Goal: Use online tool/utility: Use online tool/utility

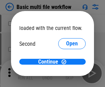
click at [66, 62] on span "Open" at bounding box center [72, 64] width 12 height 5
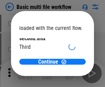
scroll to position [20, 0]
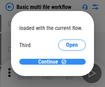
click at [50, 62] on span "Continue" at bounding box center [48, 61] width 20 height 5
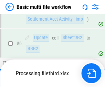
scroll to position [152, 0]
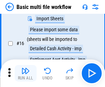
click at [25, 73] on img "button" at bounding box center [25, 71] width 8 height 8
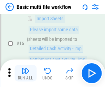
click at [25, 73] on img "button" at bounding box center [25, 71] width 8 height 8
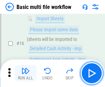
scroll to position [457, 0]
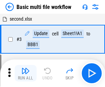
click at [25, 73] on img "button" at bounding box center [25, 71] width 8 height 8
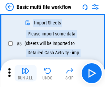
click at [25, 73] on img "button" at bounding box center [25, 71] width 8 height 8
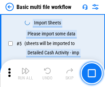
scroll to position [118, 0]
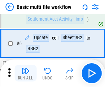
click at [25, 73] on img "button" at bounding box center [25, 71] width 8 height 8
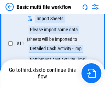
scroll to position [322, 0]
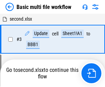
scroll to position [73, 0]
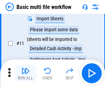
click at [25, 73] on img "button" at bounding box center [25, 71] width 8 height 8
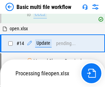
scroll to position [359, 0]
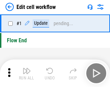
click at [25, 73] on img "button" at bounding box center [27, 71] width 8 height 8
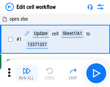
click at [25, 73] on img "button" at bounding box center [27, 71] width 8 height 8
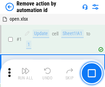
scroll to position [25, 0]
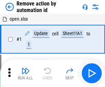
scroll to position [25, 0]
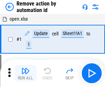
click at [25, 73] on img "button" at bounding box center [25, 71] width 8 height 8
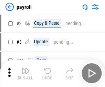
click at [25, 73] on img "button" at bounding box center [25, 71] width 8 height 8
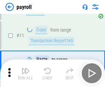
scroll to position [50, 0]
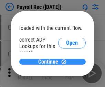
click at [50, 61] on span "Continue" at bounding box center [48, 61] width 20 height 5
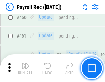
scroll to position [3658, 0]
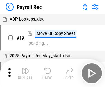
click at [25, 73] on img "button" at bounding box center [25, 71] width 8 height 8
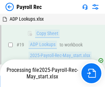
scroll to position [42, 0]
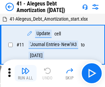
click at [25, 73] on img "button" at bounding box center [25, 71] width 8 height 8
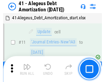
scroll to position [85, 0]
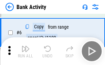
scroll to position [66, 0]
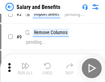
click at [25, 68] on img "button" at bounding box center [25, 65] width 8 height 8
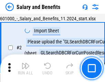
scroll to position [50, 0]
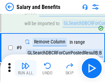
click at [25, 68] on img "button" at bounding box center [25, 65] width 8 height 8
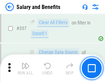
scroll to position [3214, 0]
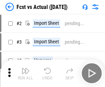
click at [25, 68] on img "button" at bounding box center [25, 71] width 8 height 8
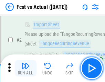
scroll to position [64, 0]
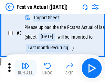
click at [25, 68] on img "button" at bounding box center [25, 65] width 8 height 8
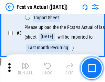
scroll to position [103, 0]
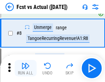
click at [25, 68] on img "button" at bounding box center [25, 65] width 8 height 8
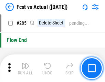
scroll to position [3249, 0]
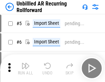
click at [25, 68] on img "button" at bounding box center [25, 65] width 8 height 8
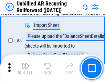
scroll to position [65, 0]
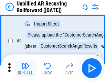
click at [25, 68] on img "button" at bounding box center [25, 65] width 8 height 8
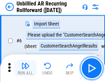
scroll to position [111, 0]
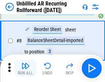
click at [25, 68] on img "button" at bounding box center [25, 65] width 8 height 8
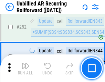
scroll to position [2332, 0]
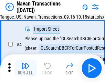
click at [25, 68] on img "button" at bounding box center [25, 65] width 8 height 8
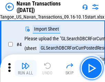
scroll to position [59, 0]
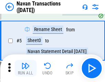
click at [25, 68] on img "button" at bounding box center [25, 65] width 8 height 8
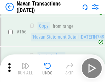
scroll to position [2226, 0]
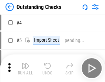
click at [25, 68] on img "button" at bounding box center [25, 65] width 8 height 8
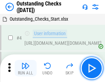
scroll to position [72, 0]
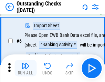
click at [25, 68] on img "button" at bounding box center [25, 65] width 8 height 8
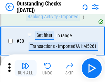
click at [25, 68] on img "button" at bounding box center [25, 65] width 8 height 8
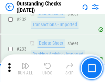
scroll to position [2085, 0]
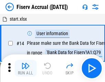
click at [25, 68] on img "button" at bounding box center [25, 65] width 8 height 8
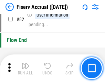
scroll to position [902, 0]
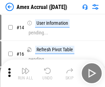
click at [25, 68] on img "button" at bounding box center [25, 71] width 8 height 8
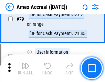
scroll to position [891, 0]
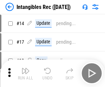
click at [25, 73] on img "button" at bounding box center [25, 71] width 8 height 8
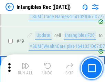
scroll to position [267, 0]
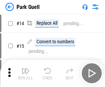
click at [25, 68] on img "button" at bounding box center [25, 71] width 8 height 8
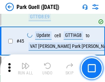
scroll to position [858, 0]
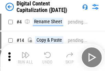
click at [25, 58] on img "button" at bounding box center [25, 55] width 8 height 8
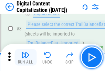
scroll to position [64, 0]
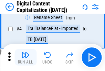
click at [25, 58] on img "button" at bounding box center [25, 55] width 8 height 8
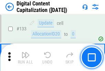
scroll to position [728, 0]
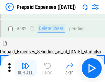
click at [25, 68] on img "button" at bounding box center [25, 65] width 8 height 8
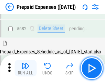
scroll to position [1888, 0]
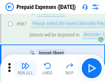
click at [25, 68] on img "button" at bounding box center [25, 65] width 8 height 8
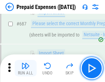
scroll to position [1923, 0]
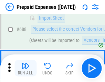
click at [25, 68] on img "button" at bounding box center [25, 65] width 8 height 8
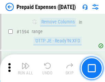
scroll to position [6684, 0]
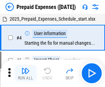
click at [25, 73] on img "button" at bounding box center [25, 71] width 8 height 8
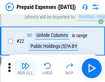
click at [25, 68] on img "button" at bounding box center [25, 65] width 8 height 8
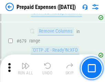
scroll to position [2390, 0]
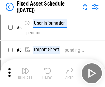
click at [25, 73] on img "button" at bounding box center [25, 71] width 8 height 8
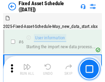
scroll to position [72, 0]
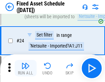
click at [25, 68] on img "button" at bounding box center [25, 65] width 8 height 8
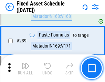
scroll to position [2126, 0]
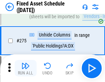
click at [25, 68] on img "button" at bounding box center [25, 65] width 8 height 8
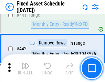
scroll to position [3069, 0]
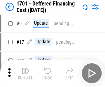
click at [25, 73] on img "button" at bounding box center [25, 71] width 8 height 8
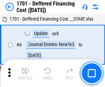
scroll to position [82, 0]
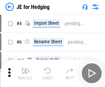
click at [25, 68] on img "button" at bounding box center [25, 71] width 8 height 8
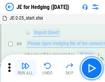
scroll to position [39, 0]
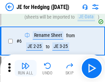
click at [25, 68] on img "button" at bounding box center [25, 65] width 8 height 8
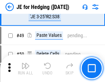
scroll to position [445, 0]
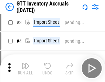
click at [25, 68] on img "button" at bounding box center [25, 65] width 8 height 8
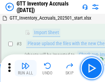
scroll to position [44, 0]
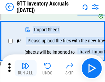
click at [25, 68] on img "button" at bounding box center [25, 65] width 8 height 8
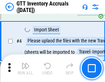
scroll to position [79, 0]
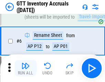
click at [25, 68] on img "button" at bounding box center [25, 65] width 8 height 8
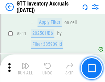
scroll to position [5211, 0]
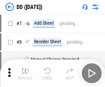
click at [25, 73] on img "button" at bounding box center [25, 71] width 8 height 8
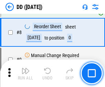
scroll to position [66, 0]
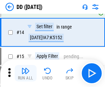
click at [25, 73] on img "button" at bounding box center [25, 71] width 8 height 8
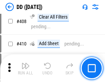
scroll to position [3071, 0]
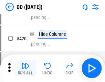
click at [25, 68] on img "button" at bounding box center [25, 65] width 8 height 8
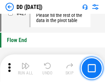
scroll to position [3286, 0]
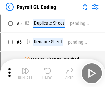
click at [25, 73] on img "button" at bounding box center [25, 71] width 8 height 8
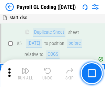
scroll to position [82, 0]
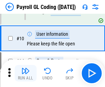
click at [25, 73] on img "button" at bounding box center [25, 71] width 8 height 8
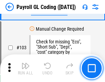
scroll to position [1611, 0]
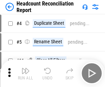
click at [25, 73] on img "button" at bounding box center [25, 71] width 8 height 8
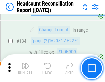
scroll to position [825, 0]
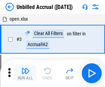
click at [25, 73] on img "button" at bounding box center [25, 71] width 8 height 8
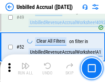
scroll to position [623, 0]
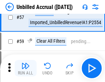
click at [25, 68] on img "button" at bounding box center [25, 65] width 8 height 8
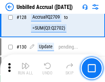
scroll to position [2045, 0]
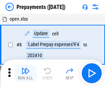
click at [25, 73] on img "button" at bounding box center [25, 71] width 8 height 8
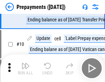
scroll to position [43, 0]
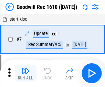
click at [25, 73] on img "button" at bounding box center [25, 71] width 8 height 8
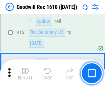
scroll to position [117, 0]
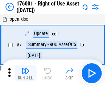
click at [25, 73] on img "button" at bounding box center [25, 71] width 8 height 8
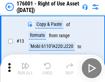
scroll to position [44, 0]
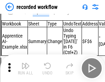
click at [25, 68] on img "button" at bounding box center [25, 65] width 8 height 8
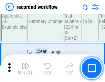
scroll to position [2146, 0]
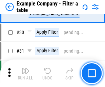
scroll to position [628, 0]
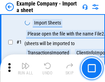
scroll to position [58, 0]
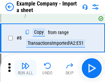
click at [25, 68] on img "button" at bounding box center [25, 65] width 8 height 8
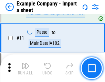
scroll to position [152, 0]
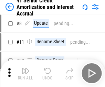
click at [25, 68] on img "button" at bounding box center [25, 71] width 8 height 8
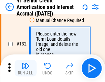
click at [25, 68] on img "button" at bounding box center [25, 65] width 8 height 8
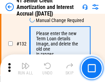
scroll to position [717, 0]
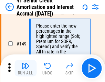
click at [25, 68] on img "button" at bounding box center [25, 65] width 8 height 8
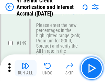
scroll to position [789, 0]
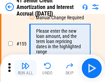
click at [25, 68] on img "button" at bounding box center [25, 65] width 8 height 8
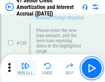
scroll to position [837, 0]
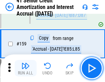
click at [25, 68] on img "button" at bounding box center [25, 65] width 8 height 8
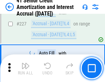
scroll to position [1537, 0]
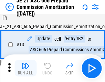
click at [25, 68] on img "button" at bounding box center [25, 65] width 8 height 8
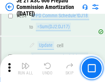
scroll to position [1263, 0]
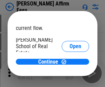
click at [69, 80] on span "Open" at bounding box center [75, 82] width 12 height 5
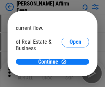
click at [69, 72] on span "Open" at bounding box center [75, 74] width 12 height 5
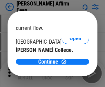
click at [69, 64] on span "Open" at bounding box center [75, 66] width 12 height 5
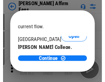
scroll to position [108, 0]
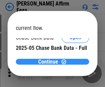
click at [50, 61] on span "Continue" at bounding box center [48, 61] width 20 height 5
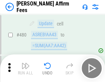
scroll to position [1867, 0]
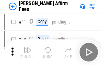
scroll to position [7, 0]
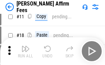
click at [25, 51] on img "button" at bounding box center [25, 48] width 8 height 8
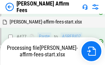
scroll to position [1875, 0]
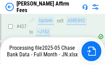
scroll to position [1776, 0]
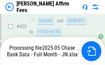
scroll to position [1811, 0]
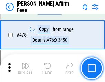
scroll to position [1792, 0]
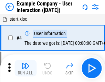
click at [25, 68] on img "button" at bounding box center [25, 65] width 8 height 8
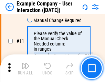
scroll to position [149, 0]
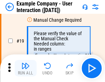
click at [25, 68] on img "button" at bounding box center [25, 65] width 8 height 8
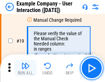
click at [25, 68] on img "button" at bounding box center [25, 65] width 8 height 8
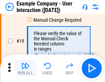
click at [25, 68] on img "button" at bounding box center [25, 65] width 8 height 8
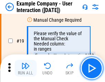
scroll to position [189, 0]
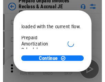
scroll to position [41, 0]
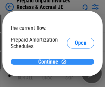
click at [50, 61] on span "Continue" at bounding box center [48, 61] width 20 height 5
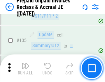
scroll to position [890, 0]
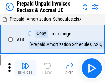
click at [25, 68] on img "button" at bounding box center [25, 65] width 8 height 8
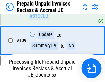
scroll to position [890, 0]
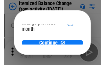
scroll to position [50, 0]
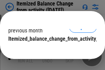
click at [50, 50] on span "Continue" at bounding box center [48, 52] width 20 height 5
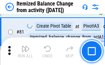
scroll to position [787, 0]
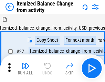
scroll to position [11, 0]
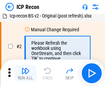
click at [25, 73] on img "button" at bounding box center [25, 71] width 8 height 8
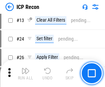
click at [25, 73] on img "button" at bounding box center [25, 71] width 8 height 8
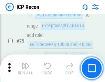
scroll to position [617, 0]
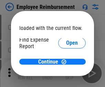
click at [66, 80] on span "Open" at bounding box center [72, 82] width 12 height 5
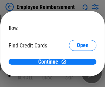
scroll to position [40, 0]
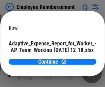
click at [77, 58] on span "Open" at bounding box center [83, 60] width 12 height 5
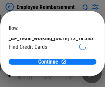
scroll to position [71, 0]
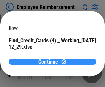
click at [50, 61] on span "Continue" at bounding box center [48, 61] width 20 height 5
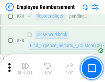
scroll to position [321, 0]
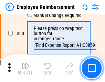
click at [25, 68] on img "button" at bounding box center [25, 65] width 8 height 8
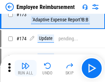
click at [25, 68] on img "button" at bounding box center [25, 65] width 8 height 8
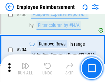
scroll to position [1737, 0]
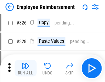
click at [25, 68] on img "button" at bounding box center [25, 65] width 8 height 8
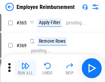
click at [25, 68] on img "button" at bounding box center [25, 65] width 8 height 8
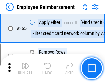
scroll to position [3539, 0]
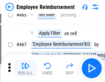
click at [25, 68] on img "button" at bounding box center [25, 65] width 8 height 8
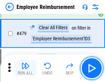
scroll to position [4240, 0]
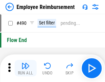
click at [25, 68] on img "button" at bounding box center [25, 65] width 8 height 8
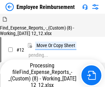
scroll to position [23, 0]
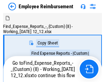
scroll to position [23, 0]
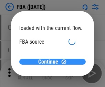
click at [50, 62] on span "Continue" at bounding box center [48, 61] width 20 height 5
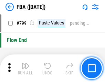
scroll to position [6145, 0]
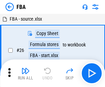
scroll to position [7, 0]
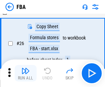
click at [25, 73] on img "button" at bounding box center [25, 71] width 8 height 8
